Goal: Task Accomplishment & Management: Manage account settings

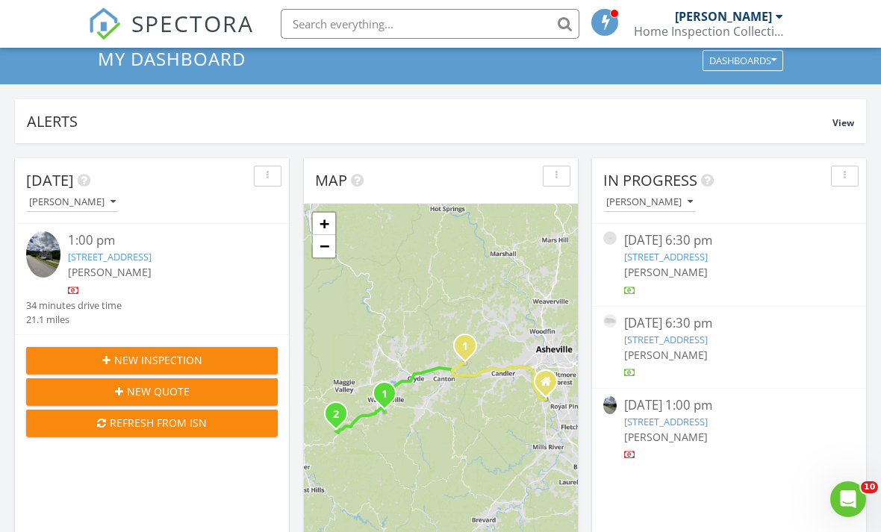
click at [708, 428] on link "58 Mandalay Rdg, Canton, NC 28716" at bounding box center [666, 421] width 84 height 13
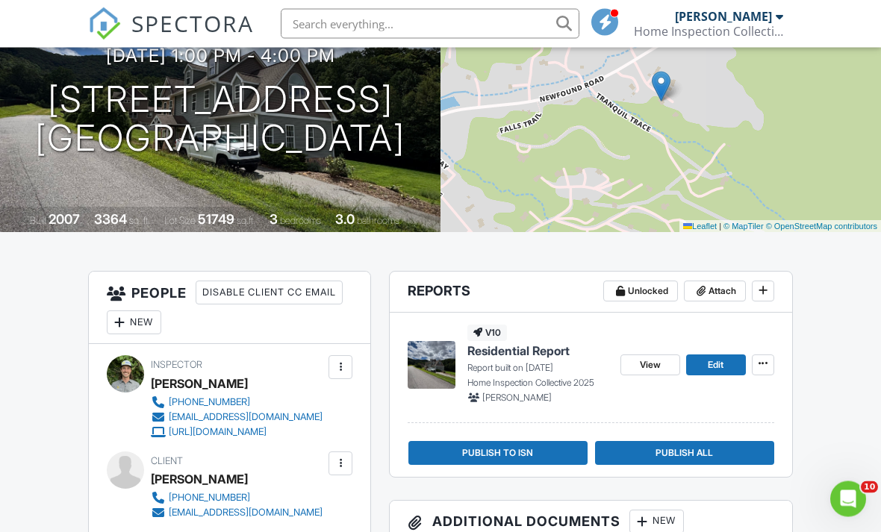
scroll to position [172, 0]
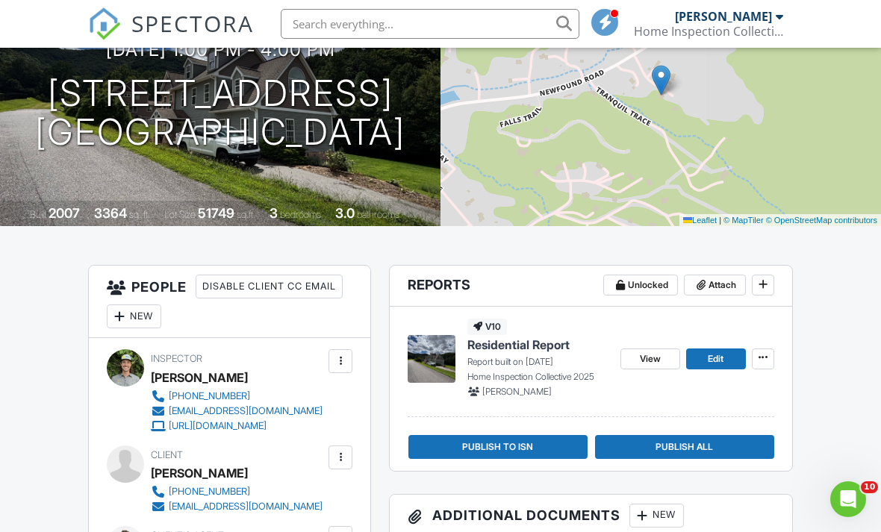
click at [661, 355] on span "View" at bounding box center [650, 359] width 21 height 15
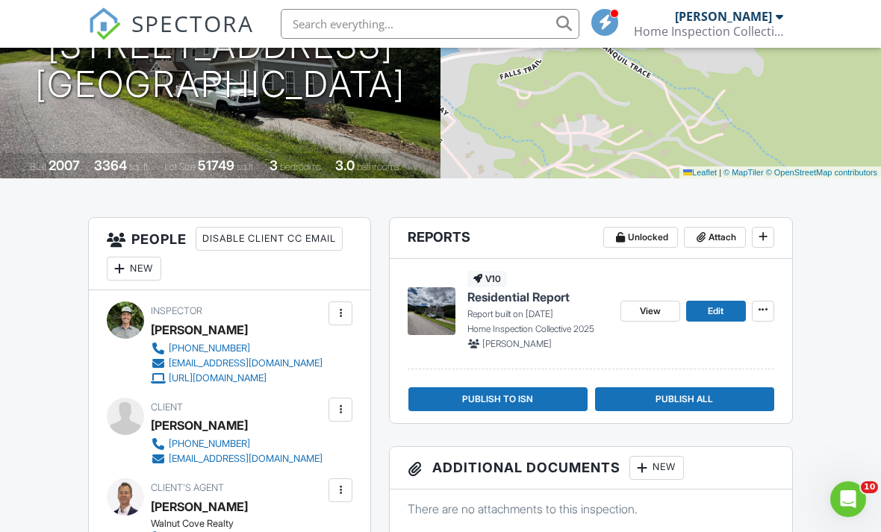
click at [721, 309] on span "Edit" at bounding box center [716, 311] width 16 height 15
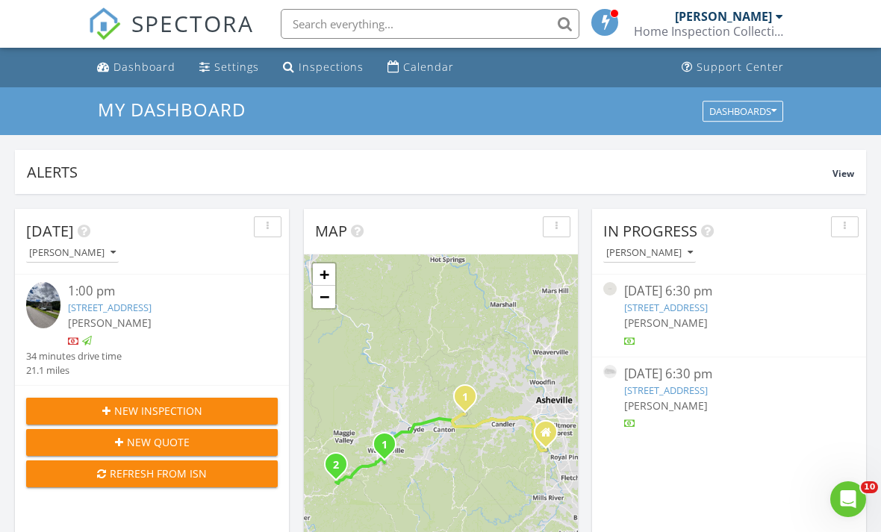
click at [708, 305] on link "30 Rainbow Lake Cir, Black Mountain, NC 28711" at bounding box center [666, 307] width 84 height 13
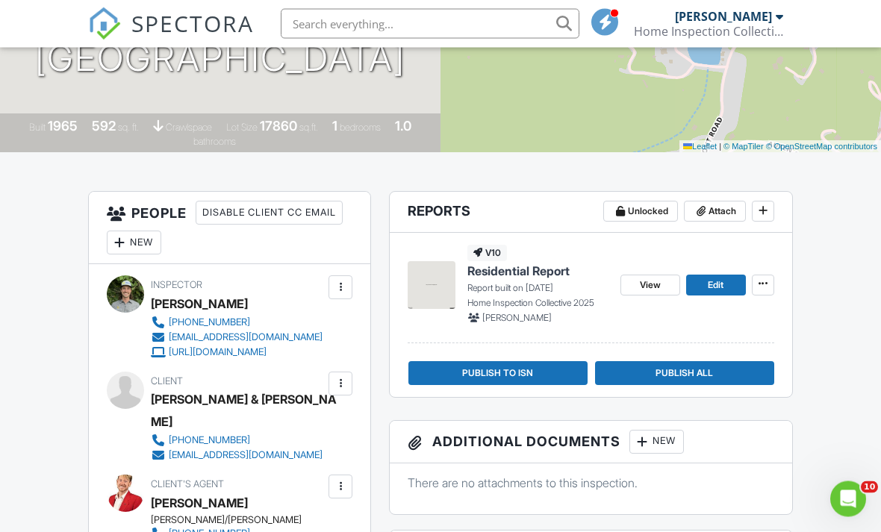
scroll to position [246, 0]
click at [770, 284] on span at bounding box center [762, 283] width 15 height 15
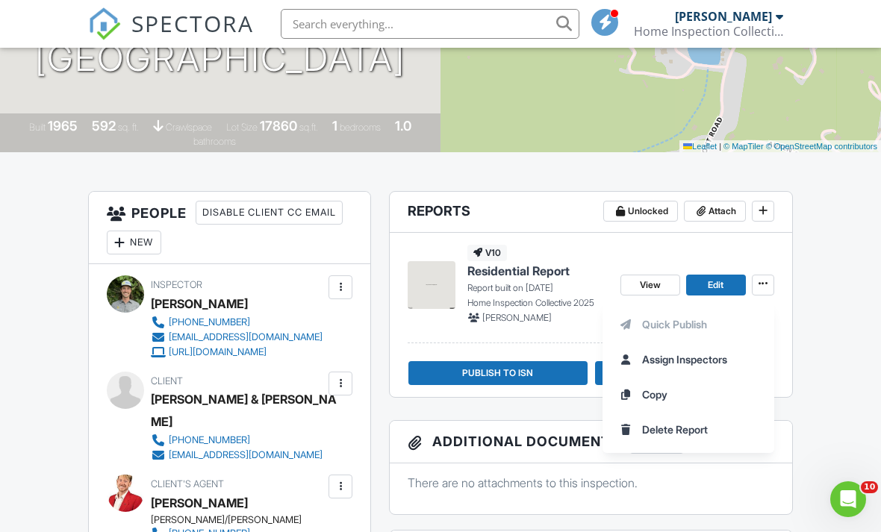
click at [700, 426] on span "Delete Report" at bounding box center [675, 430] width 66 height 16
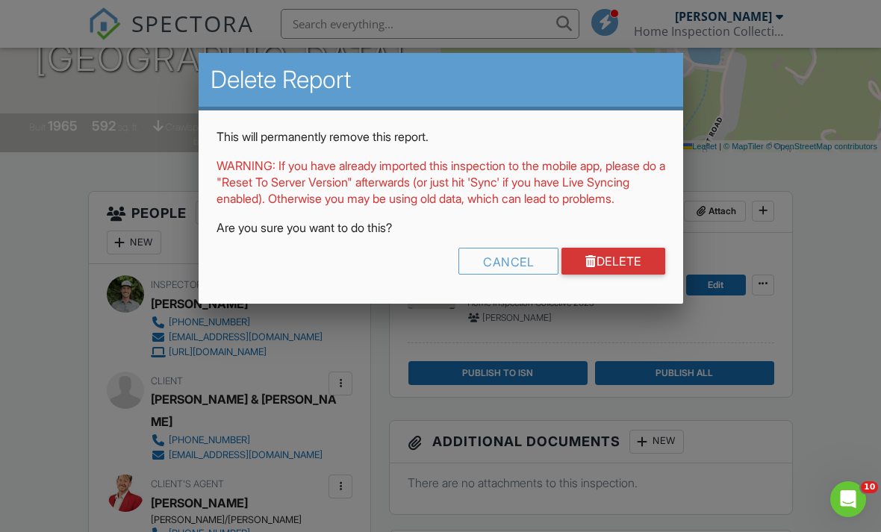
click at [621, 275] on link "Delete" at bounding box center [613, 261] width 104 height 27
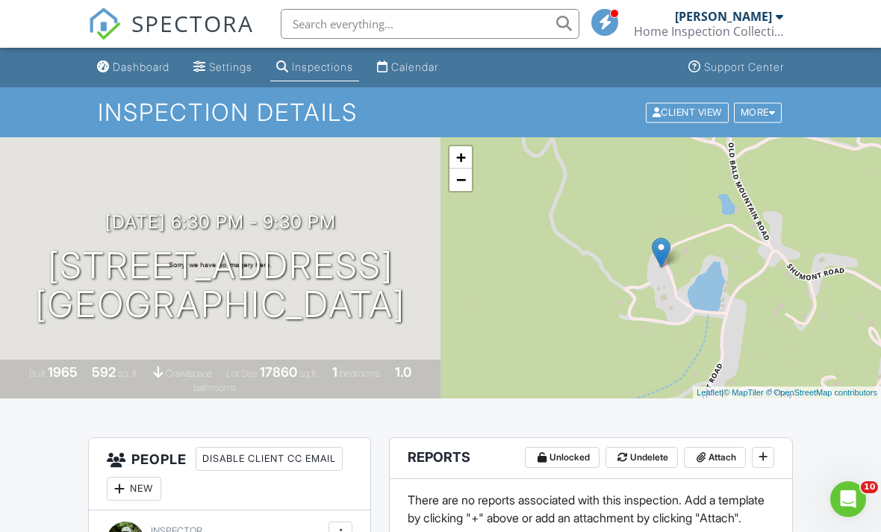
click at [147, 68] on div "Dashboard" at bounding box center [141, 66] width 57 height 13
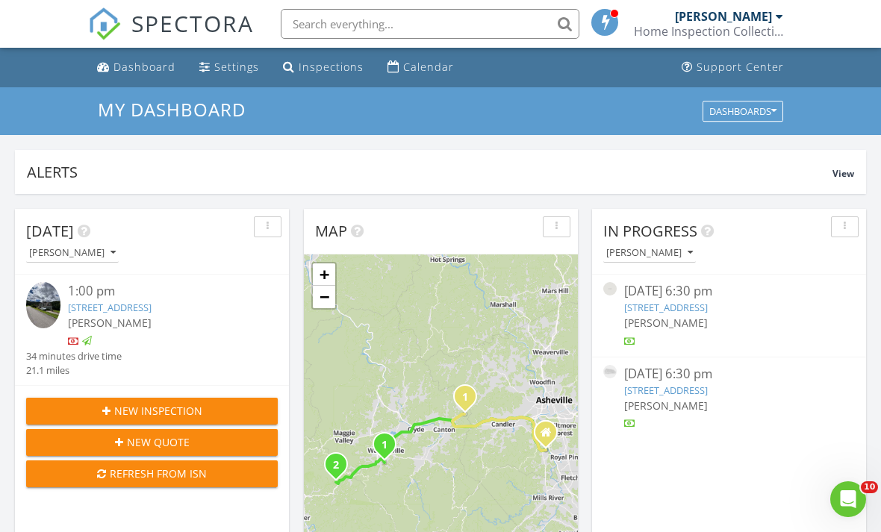
click at [708, 397] on link "[STREET_ADDRESS]" at bounding box center [666, 390] width 84 height 13
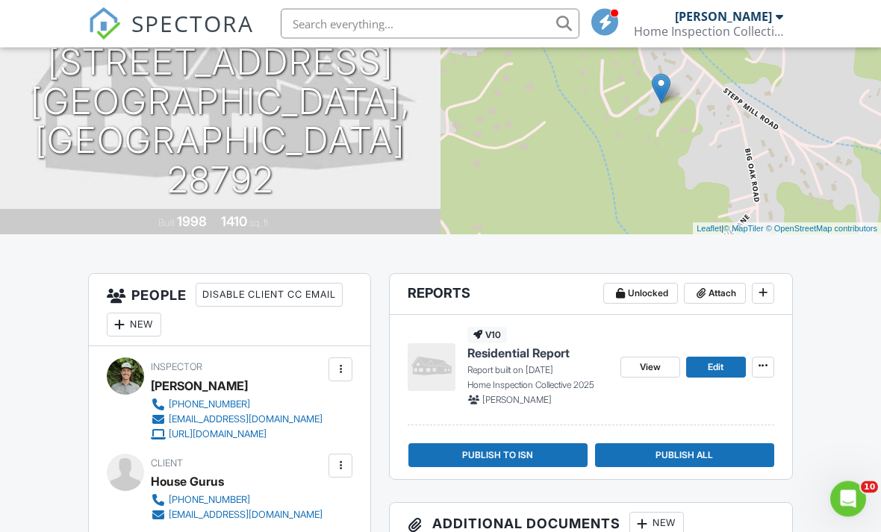
click at [765, 366] on icon at bounding box center [762, 366] width 9 height 15
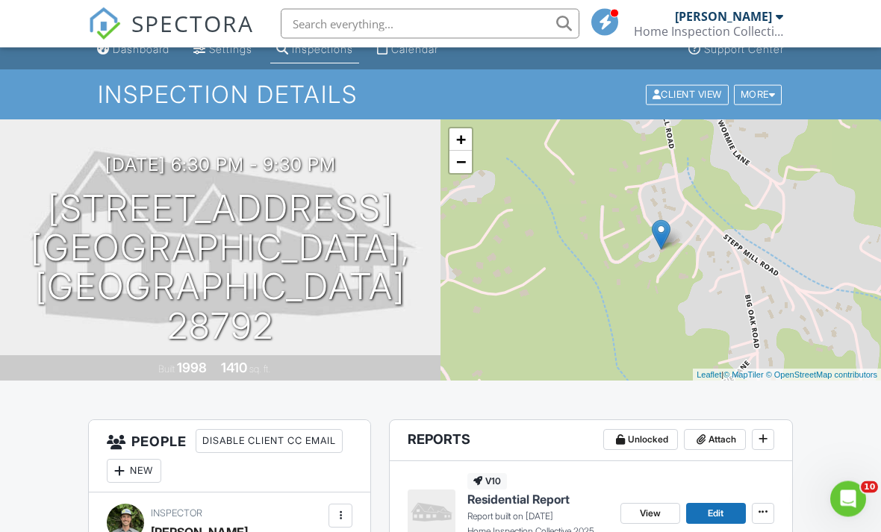
scroll to position [0, 0]
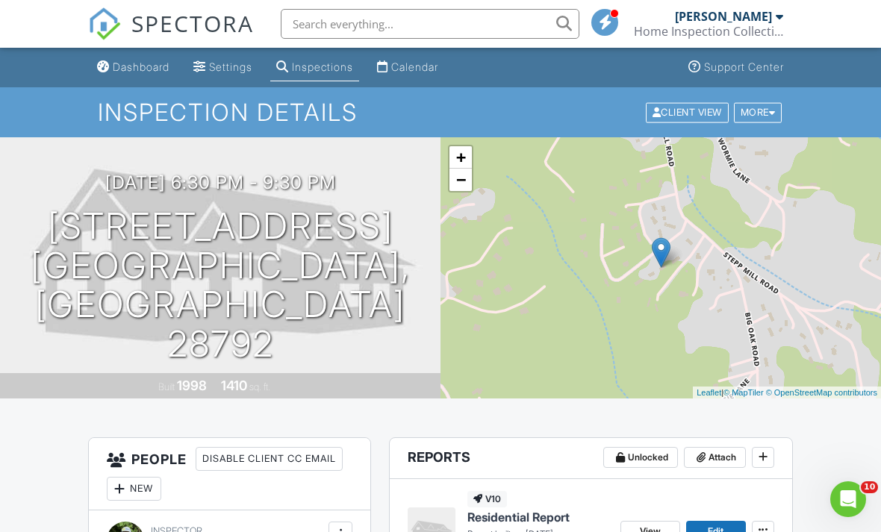
click at [140, 70] on div "Dashboard" at bounding box center [141, 66] width 57 height 13
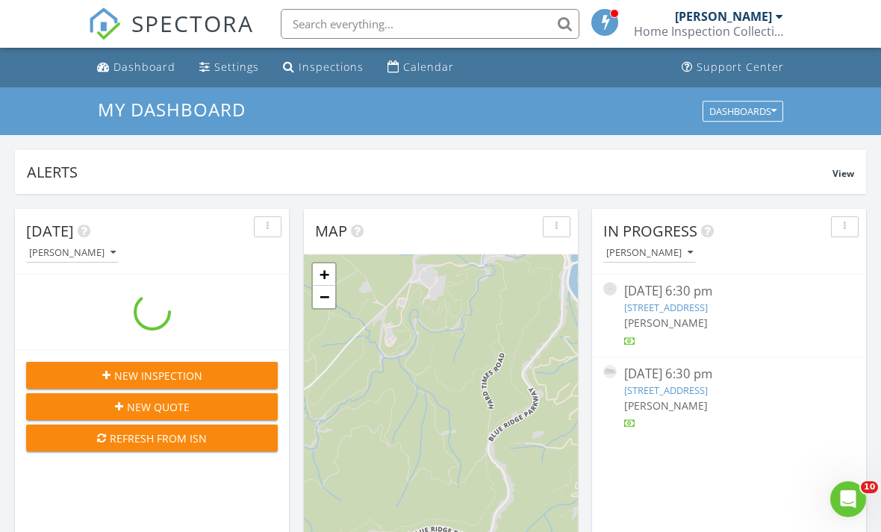
scroll to position [1359, 881]
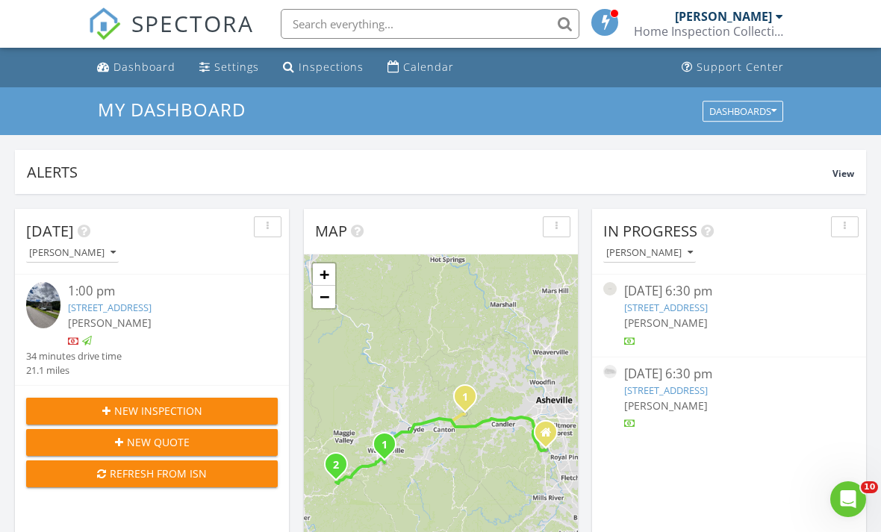
click at [848, 226] on div "button" at bounding box center [844, 227] width 14 height 10
click at [849, 269] on div "Refresh" at bounding box center [831, 261] width 54 height 18
click at [708, 309] on link "30 Rainbow Lake Cir, Black Mountain, NC 28711" at bounding box center [666, 307] width 84 height 13
click at [708, 308] on link "30 Rainbow Lake Cir, Black Mountain, NC 28711" at bounding box center [666, 307] width 84 height 13
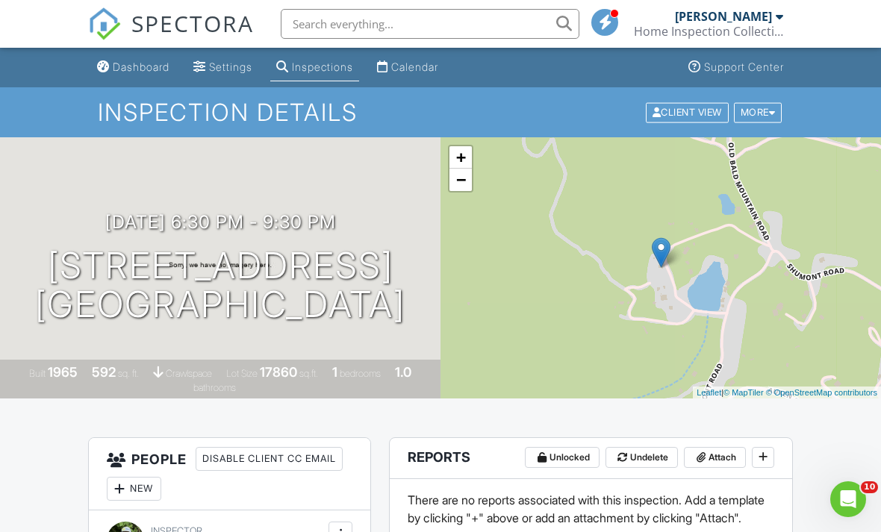
click at [764, 114] on div "More" at bounding box center [758, 112] width 49 height 20
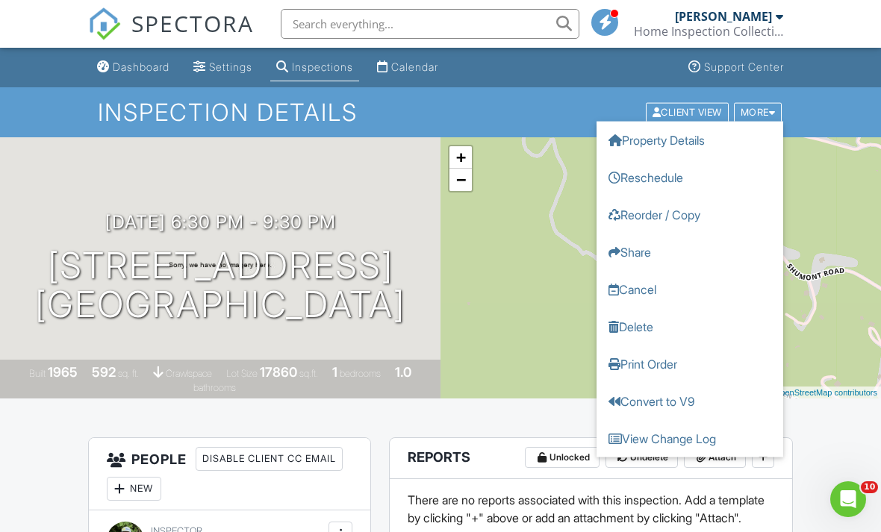
click at [663, 326] on link "Delete" at bounding box center [689, 326] width 187 height 37
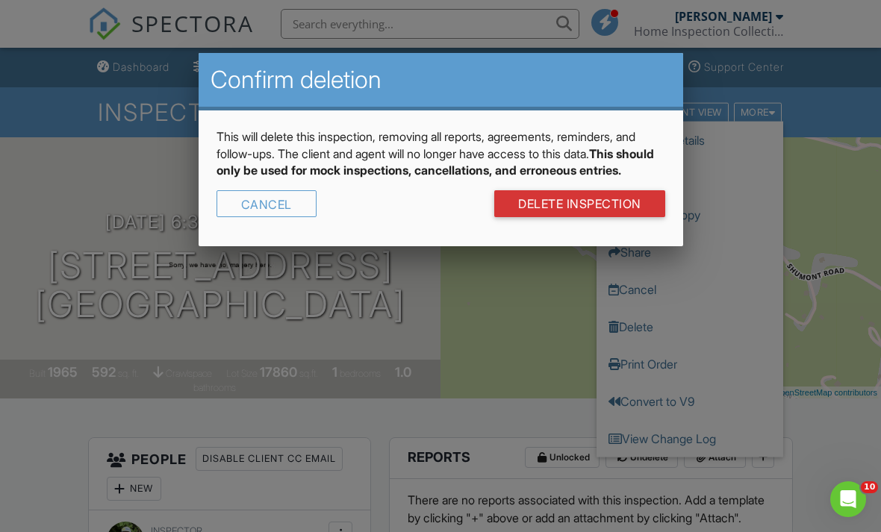
click at [584, 217] on link "DELETE Inspection" at bounding box center [579, 203] width 171 height 27
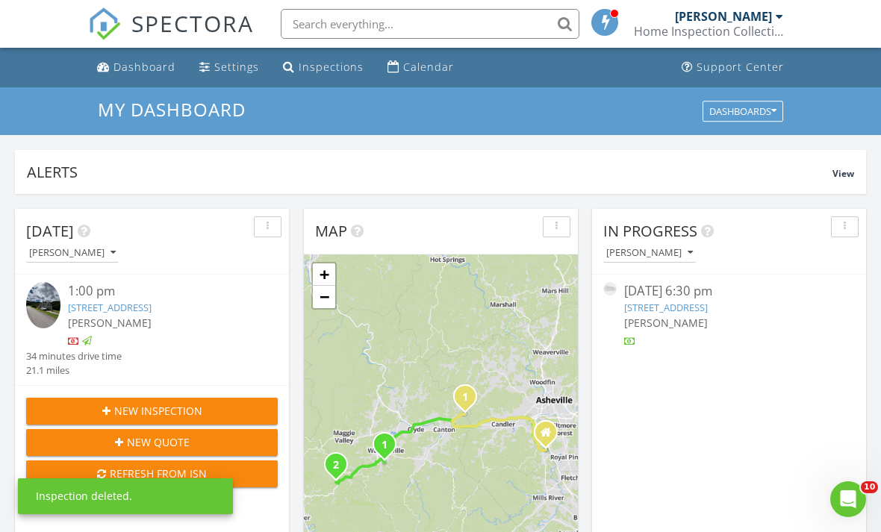
click at [708, 307] on link "[STREET_ADDRESS]" at bounding box center [666, 307] width 84 height 13
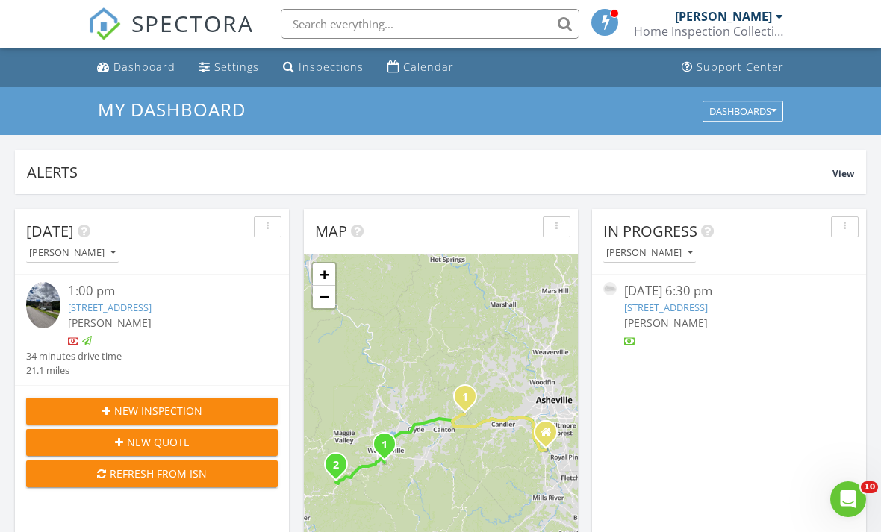
click at [708, 310] on link "[STREET_ADDRESS]" at bounding box center [666, 307] width 84 height 13
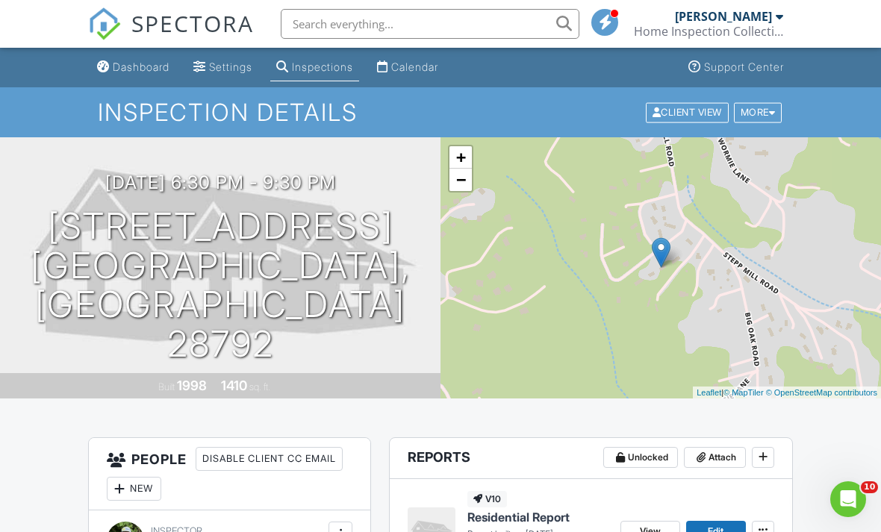
click at [764, 115] on div "More" at bounding box center [758, 112] width 49 height 20
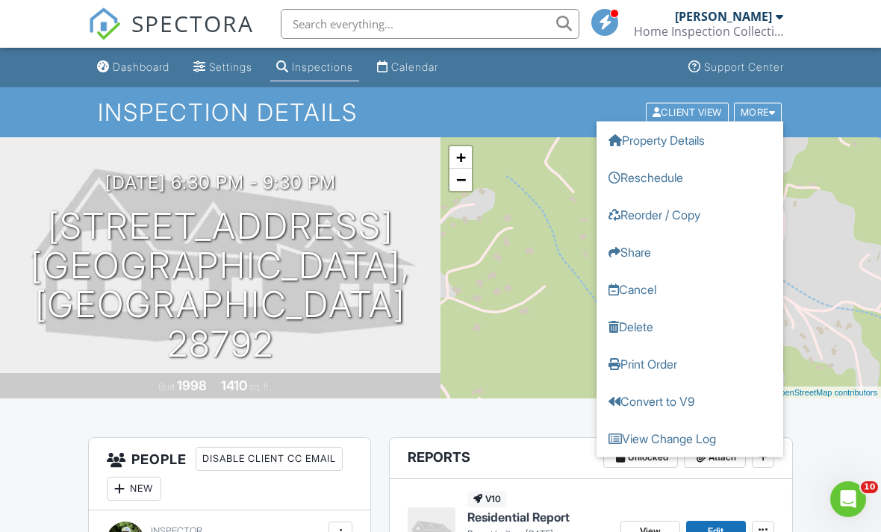
click at [655, 326] on link "Delete" at bounding box center [689, 326] width 187 height 37
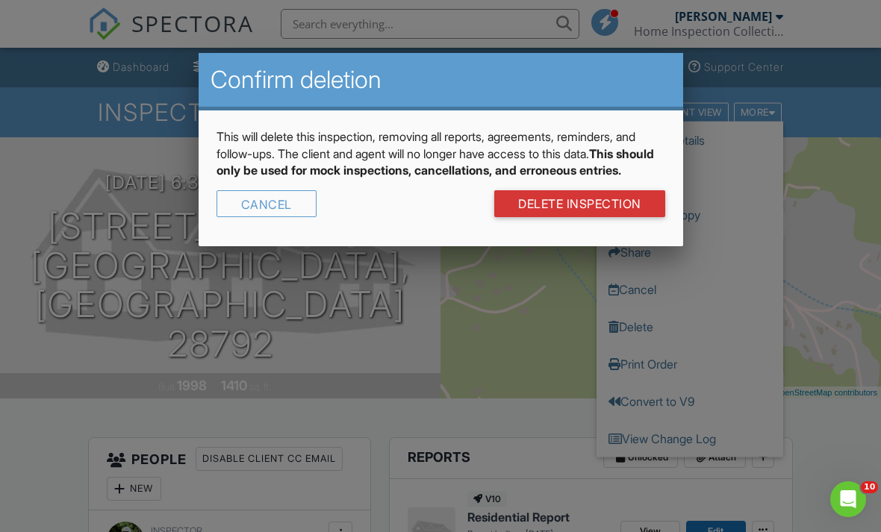
click at [615, 213] on link "DELETE Inspection" at bounding box center [579, 203] width 171 height 27
